Goal: Task Accomplishment & Management: Use online tool/utility

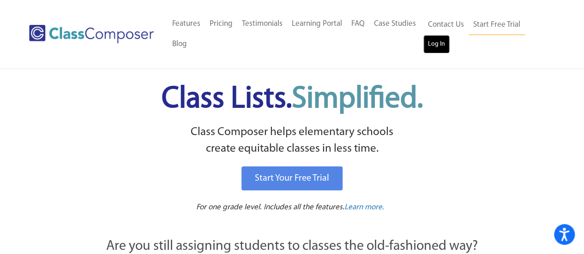
click at [438, 47] on link "Log In" at bounding box center [436, 44] width 26 height 18
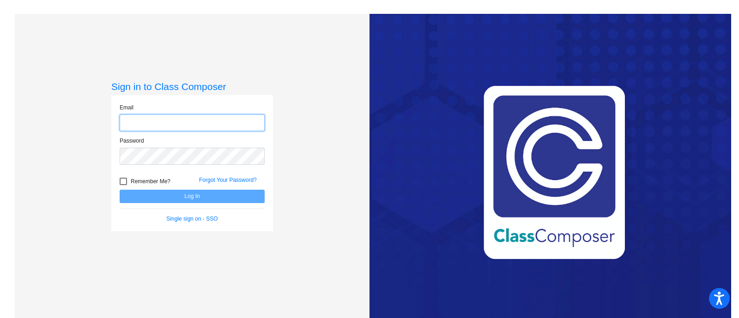
type input "[US_STATE][EMAIL_ADDRESS][PERSON_NAME][DOMAIN_NAME]"
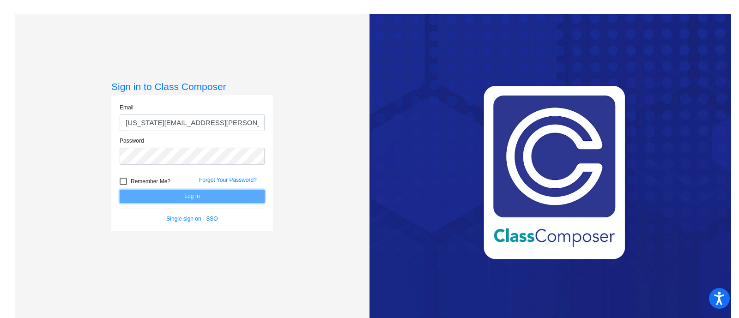
click at [226, 199] on button "Log In" at bounding box center [192, 196] width 145 height 13
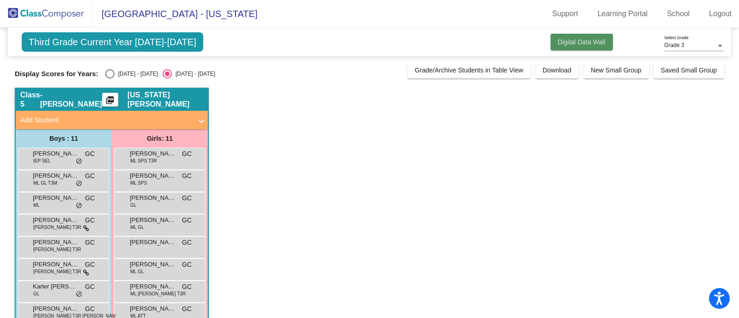
click at [577, 42] on span "Digital Data Wall" at bounding box center [582, 41] width 48 height 7
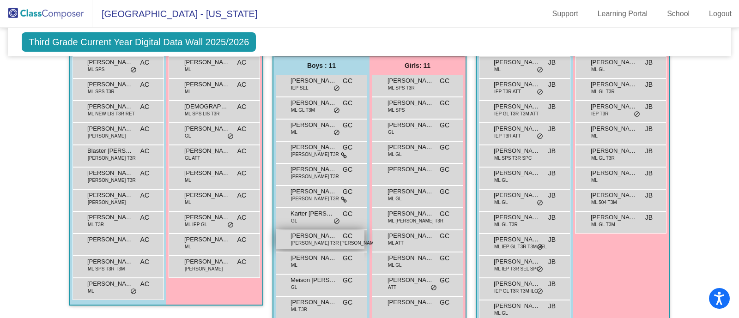
scroll to position [596, 0]
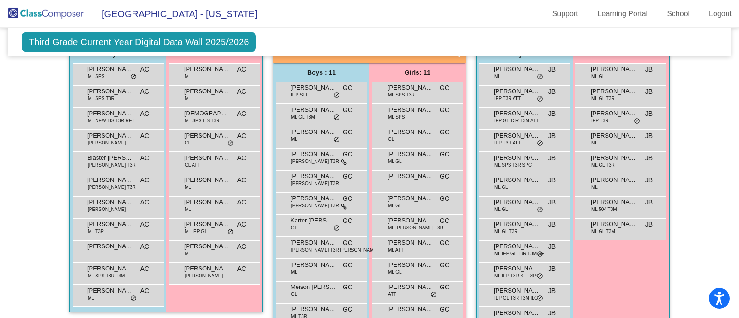
click at [0, 0] on div "Girls: 10 [PERSON_NAME] [PERSON_NAME] AC lock do_not_disturb_alt [PERSON_NAME] …" at bounding box center [0, 0] width 0 height 0
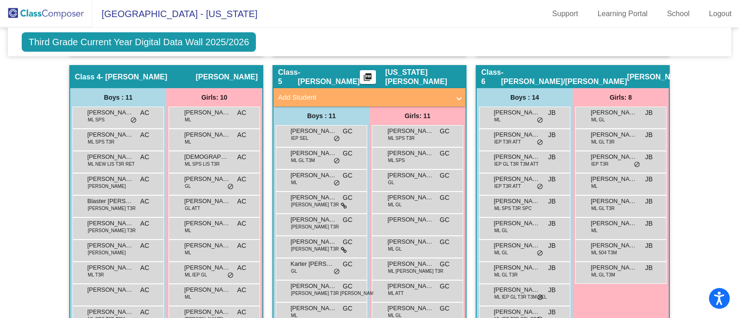
scroll to position [542, 0]
